Goal: Transaction & Acquisition: Download file/media

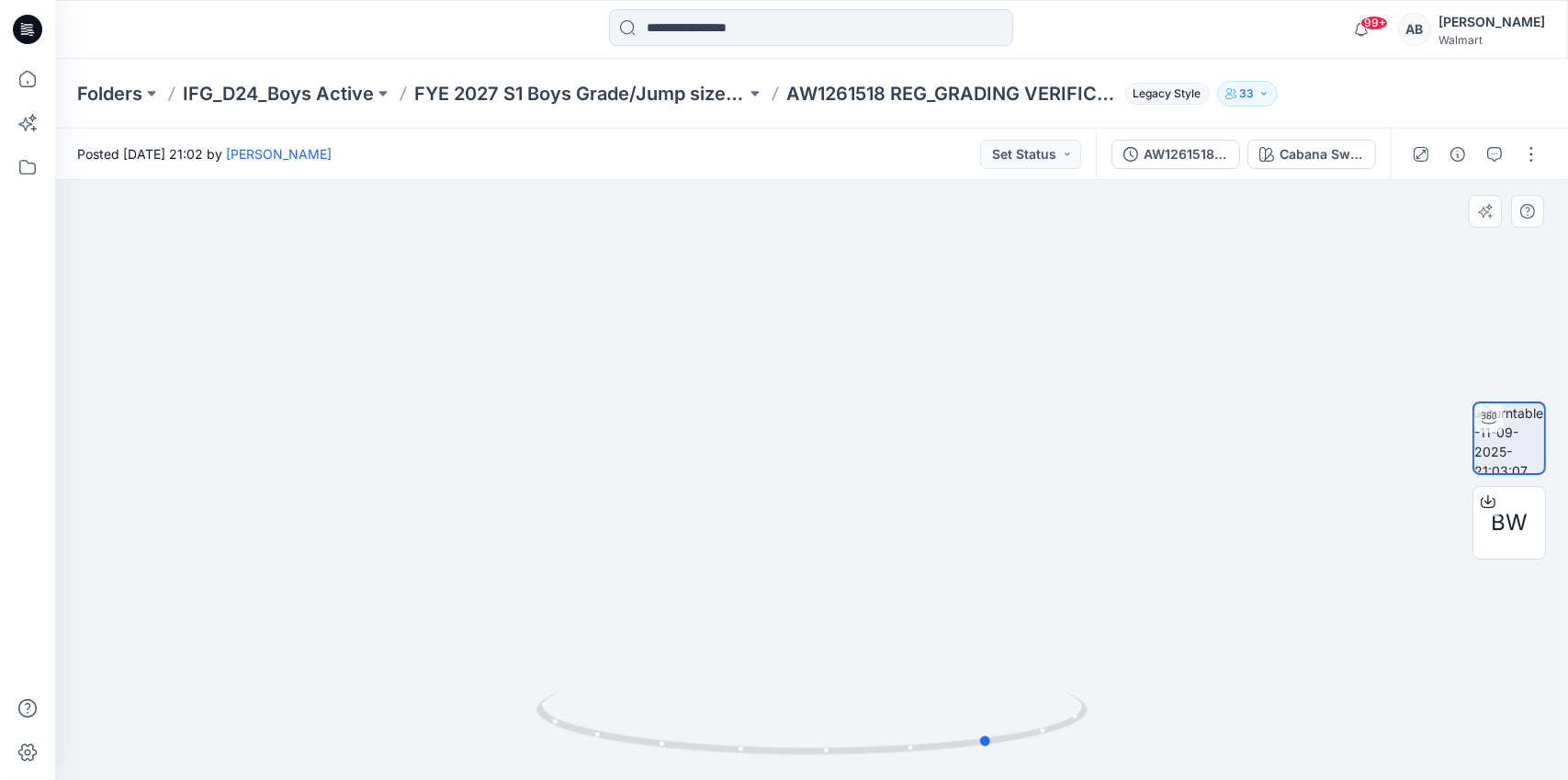
drag, startPoint x: 976, startPoint y: 744, endPoint x: 1155, endPoint y: 732, distance: 179.4
click at [1155, 732] on div at bounding box center [812, 479] width 1513 height 600
click at [1490, 509] on div at bounding box center [1488, 502] width 29 height 29
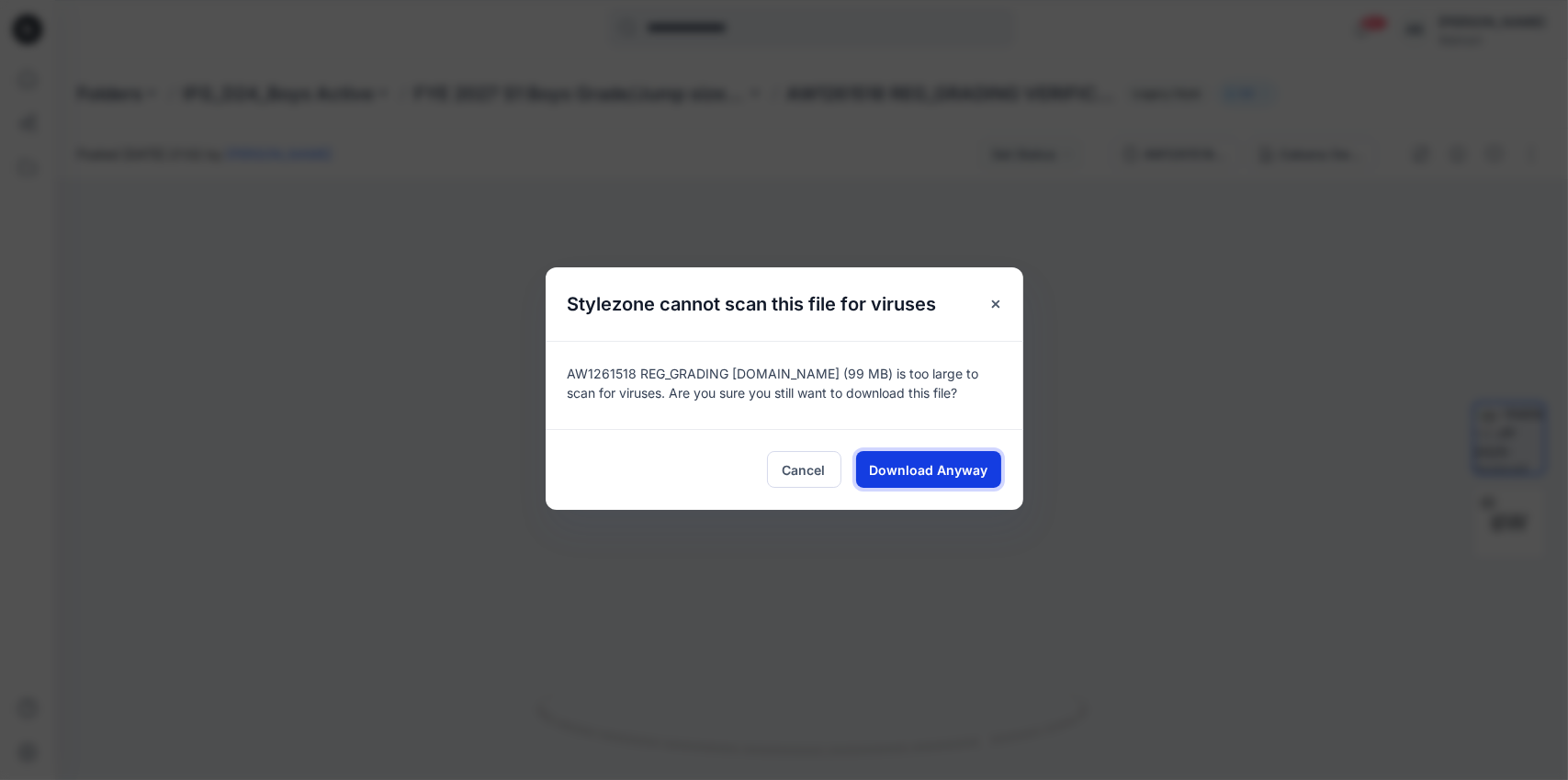
click at [941, 473] on span "Download Anyway" at bounding box center [928, 470] width 119 height 19
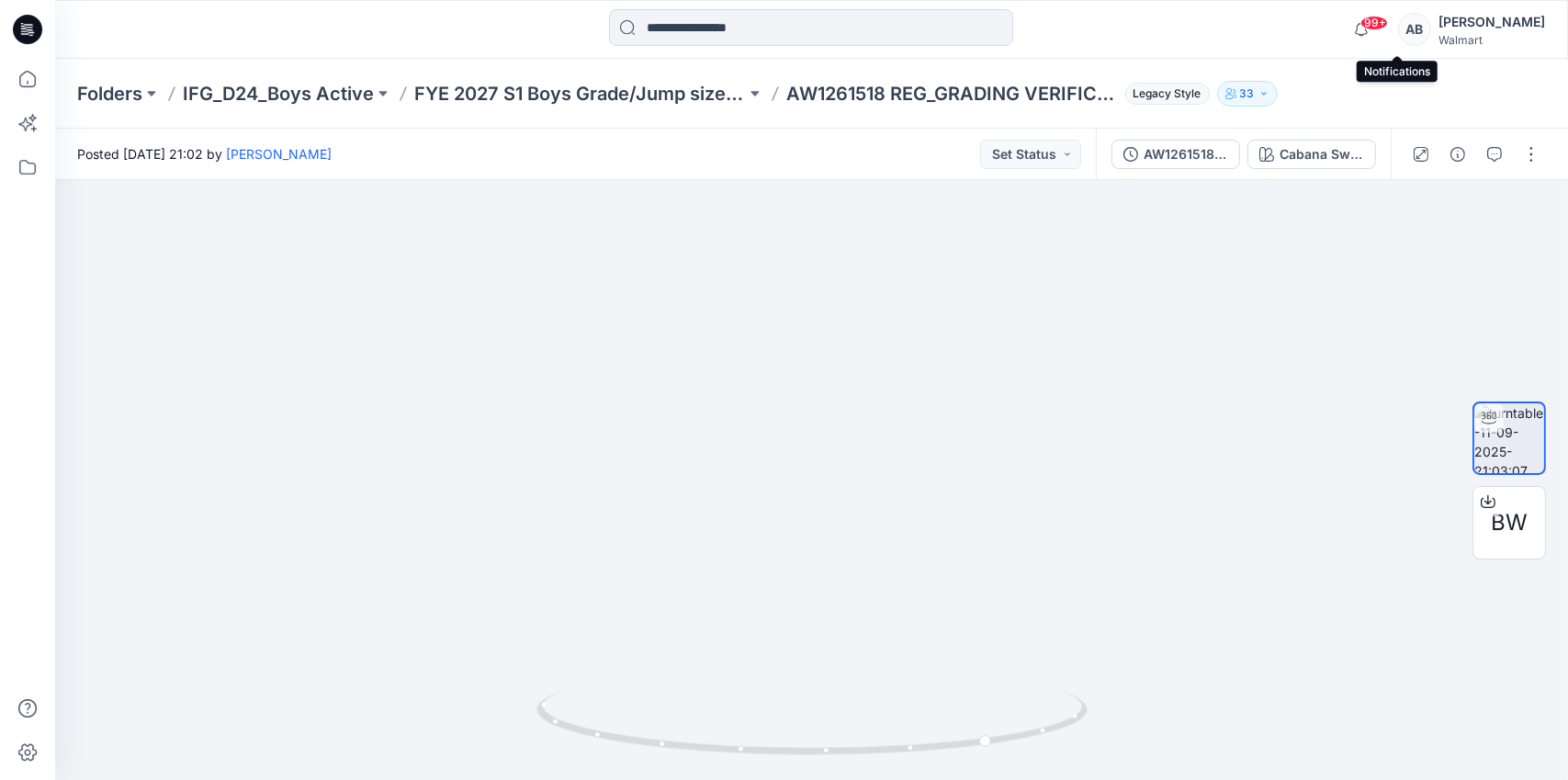
click at [1388, 24] on span "99+" at bounding box center [1374, 22] width 28 height 14
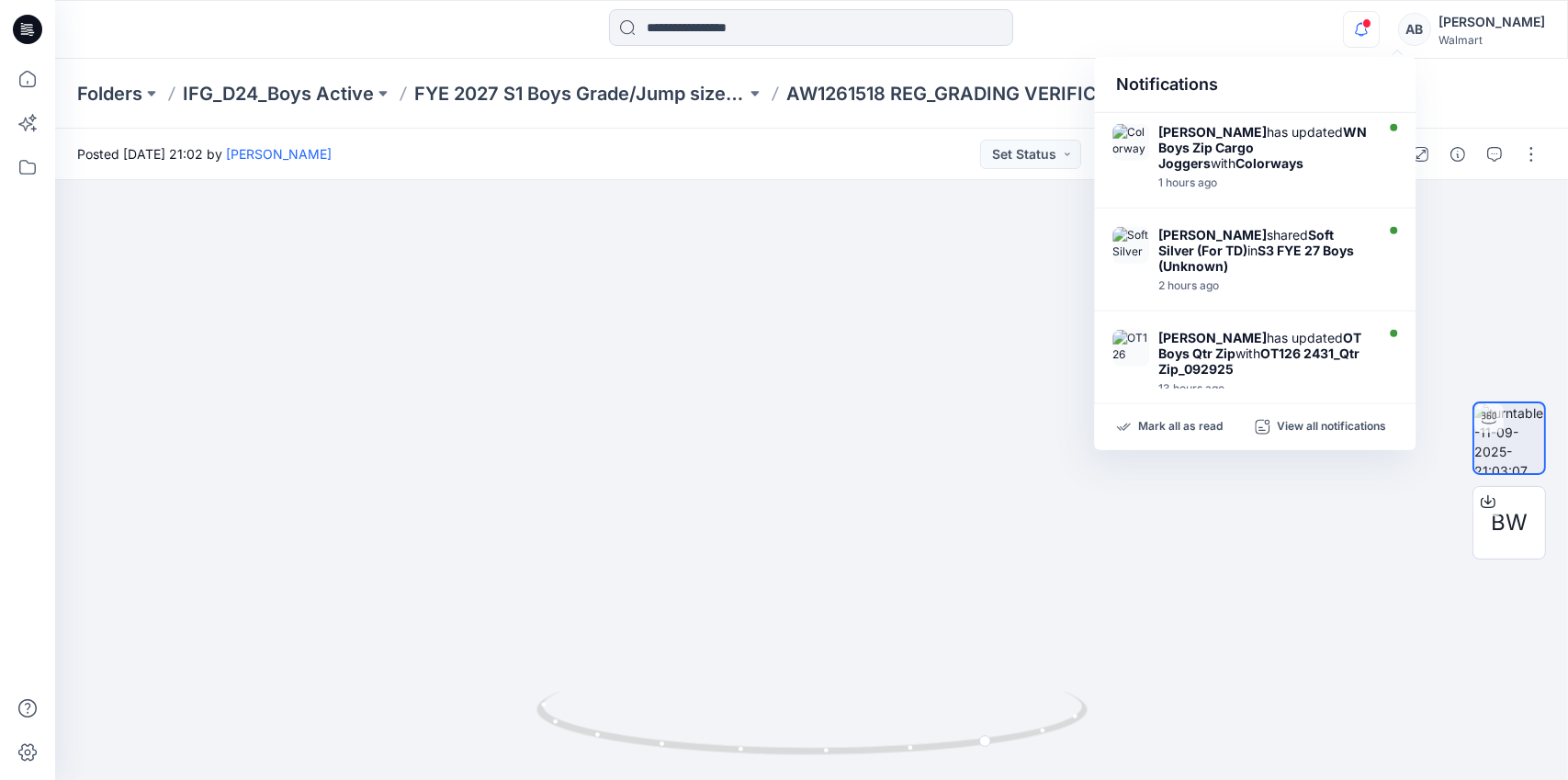
click at [1523, 63] on div "Folders IFG_D24_Boys Active FYE 2027 S1 Boys Grade/Jump size review - ASTM grad…" at bounding box center [812, 94] width 1513 height 70
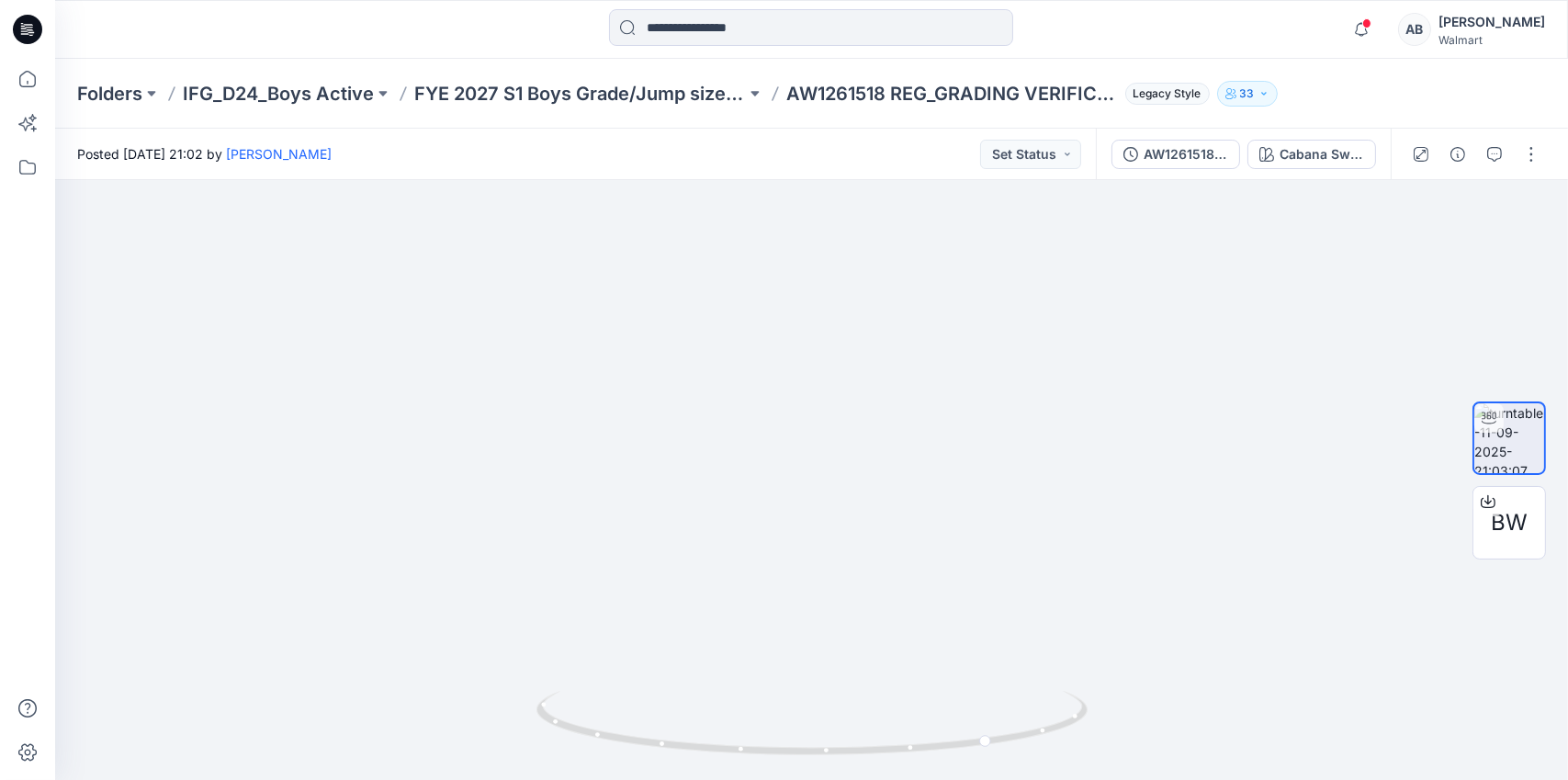
click at [1432, 27] on div "AB" at bounding box center [1414, 29] width 33 height 33
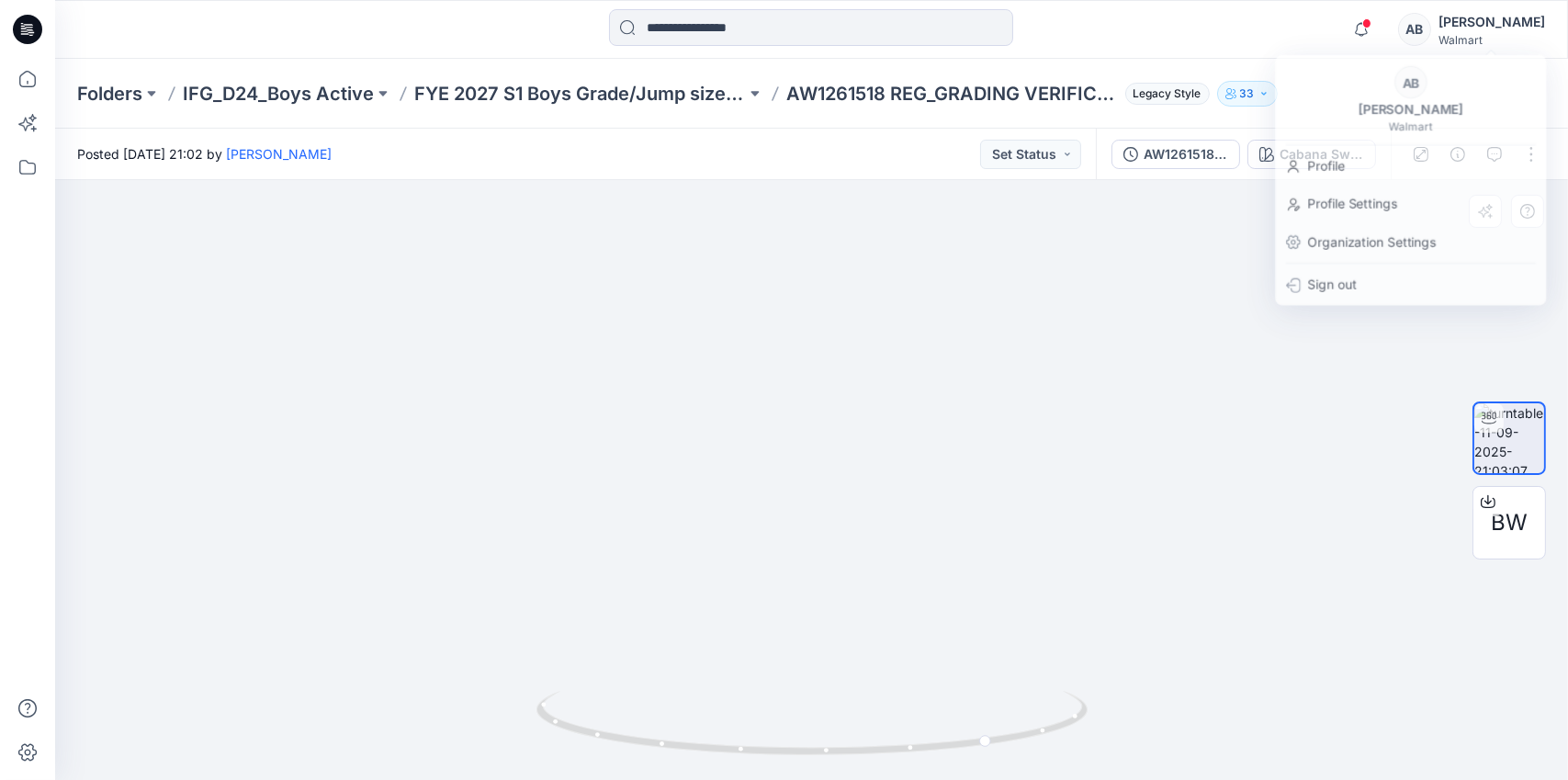
click at [855, 270] on img at bounding box center [811, 333] width 1183 height 892
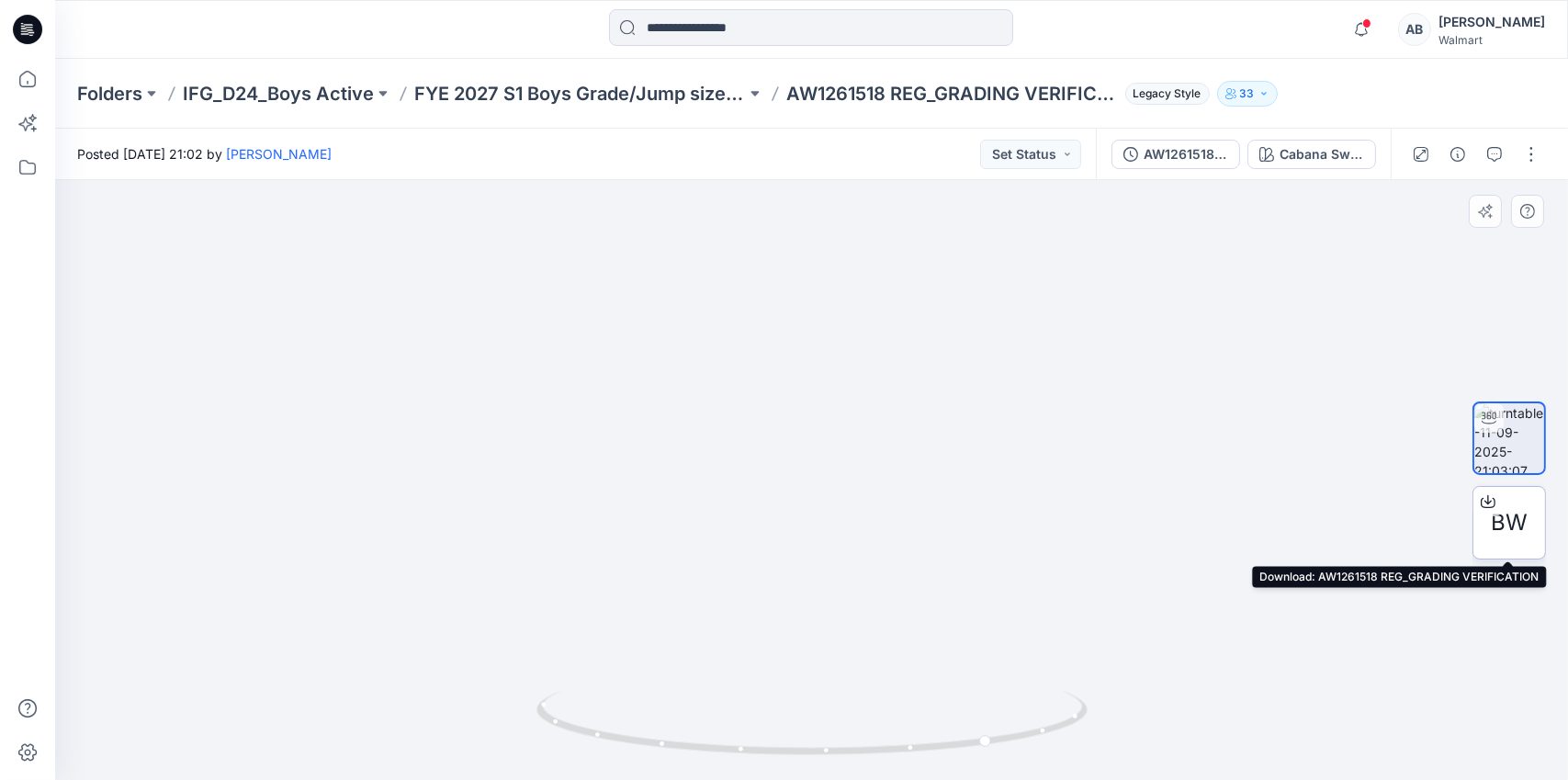
click at [1490, 506] on icon at bounding box center [1488, 502] width 14 height 10
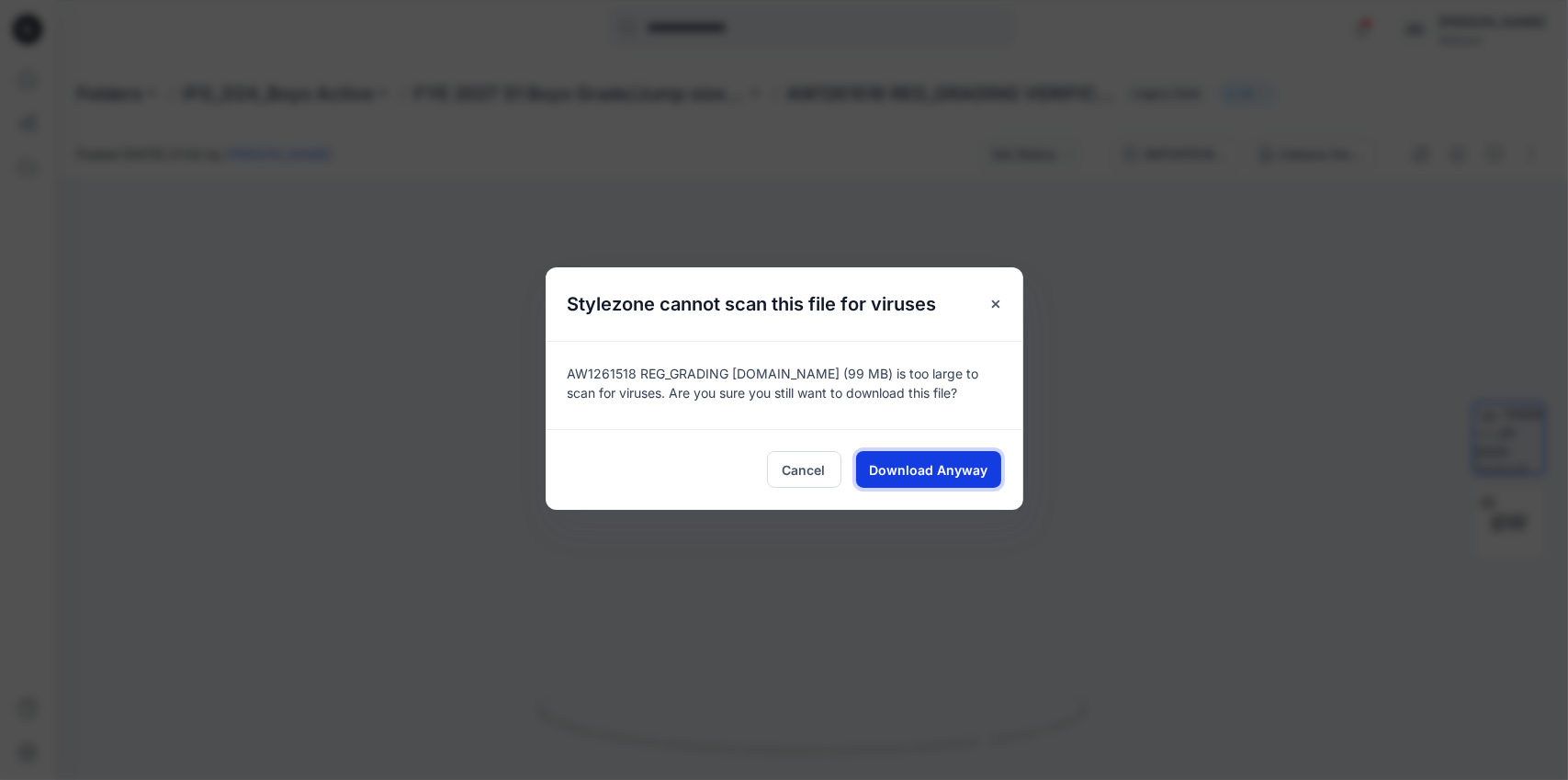
click at [909, 472] on span "Download Anyway" at bounding box center [928, 470] width 119 height 19
